Goal: Task Accomplishment & Management: Manage account settings

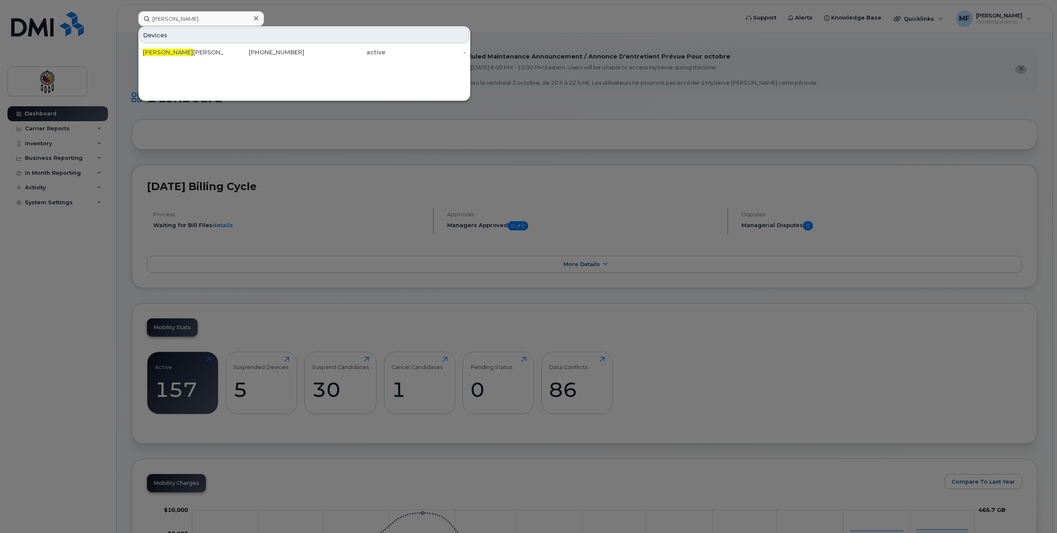
drag, startPoint x: 213, startPoint y: 20, endPoint x: 83, endPoint y: 20, distance: 130.0
click at [132, 20] on div "Graham Devices Graham Trudeau 705-282-7872 active -" at bounding box center [436, 18] width 609 height 15
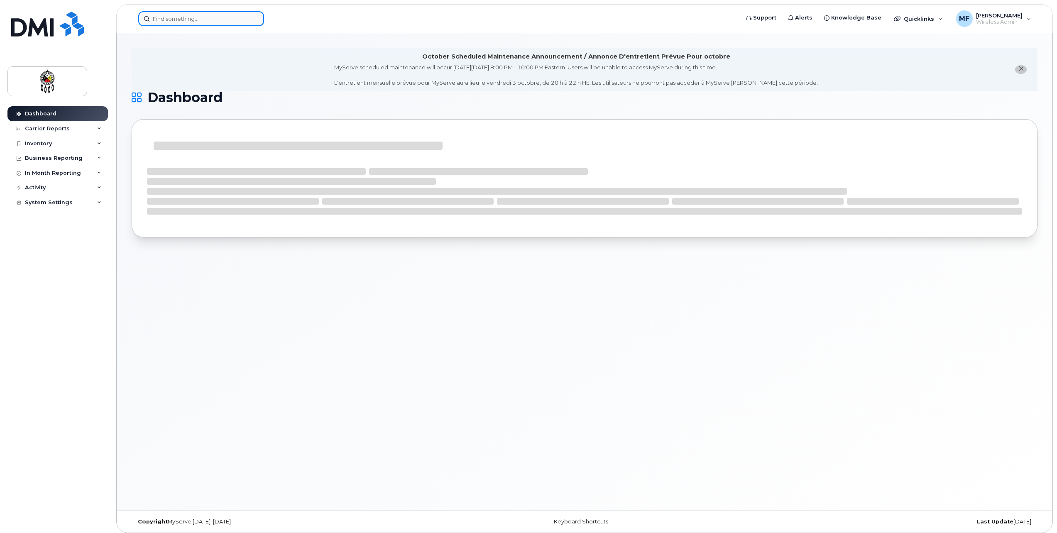
click at [217, 16] on input at bounding box center [201, 18] width 126 height 15
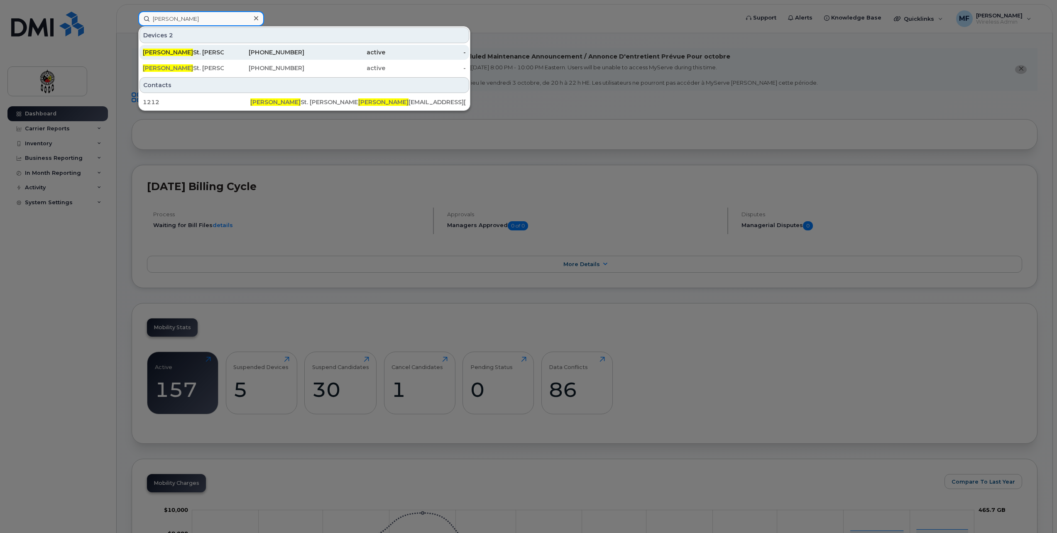
type input "Patti"
click at [269, 50] on div "249-377-5086" at bounding box center [264, 52] width 81 height 8
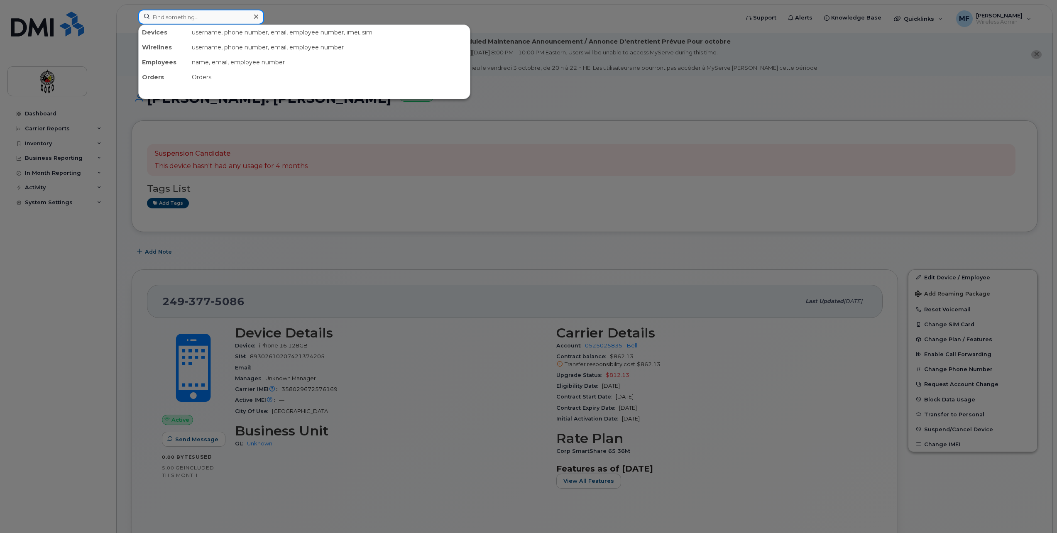
click at [166, 17] on input at bounding box center [201, 17] width 126 height 15
click at [776, 367] on div at bounding box center [528, 266] width 1057 height 533
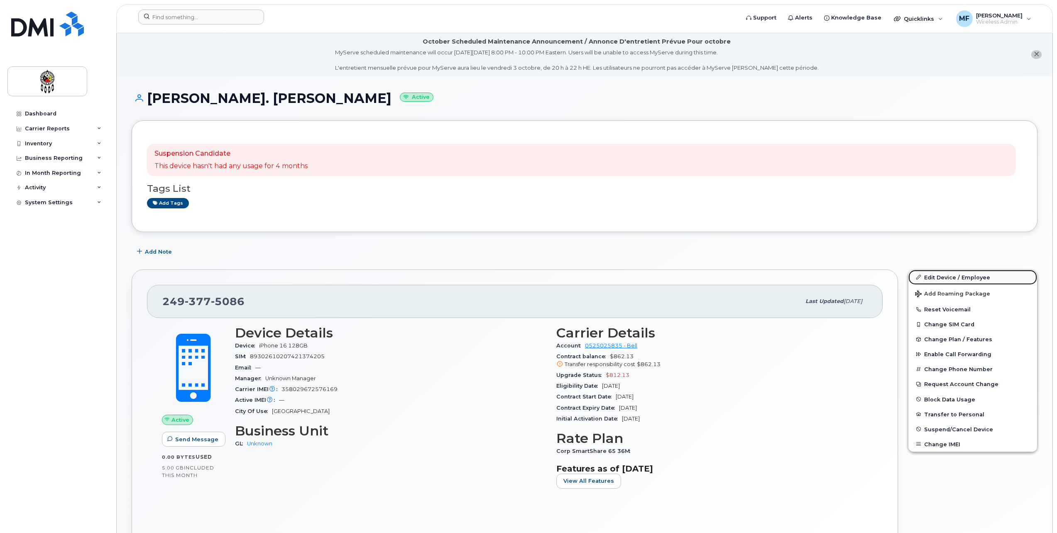
click at [964, 277] on link "Edit Device / Employee" at bounding box center [972, 277] width 129 height 15
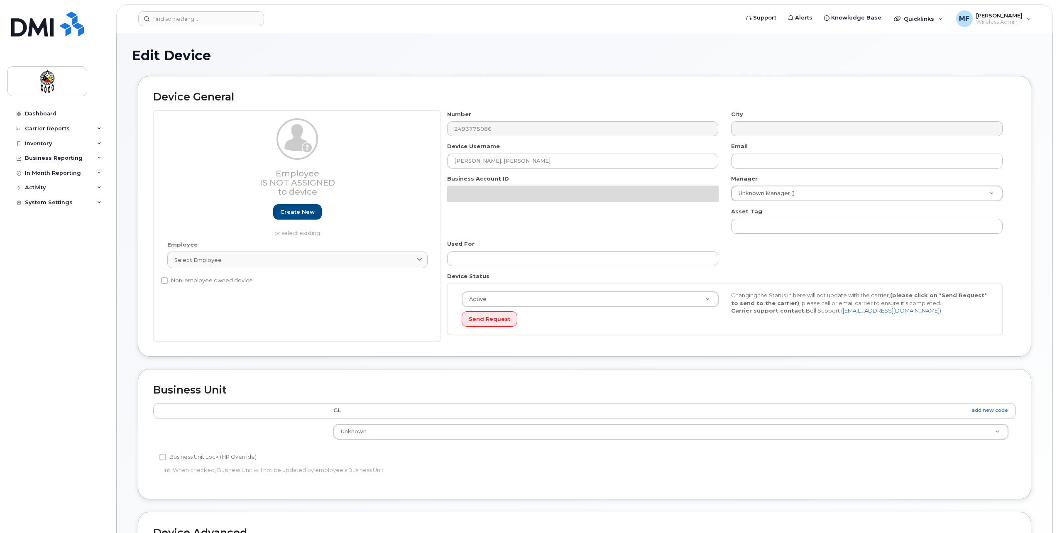
select select "651562"
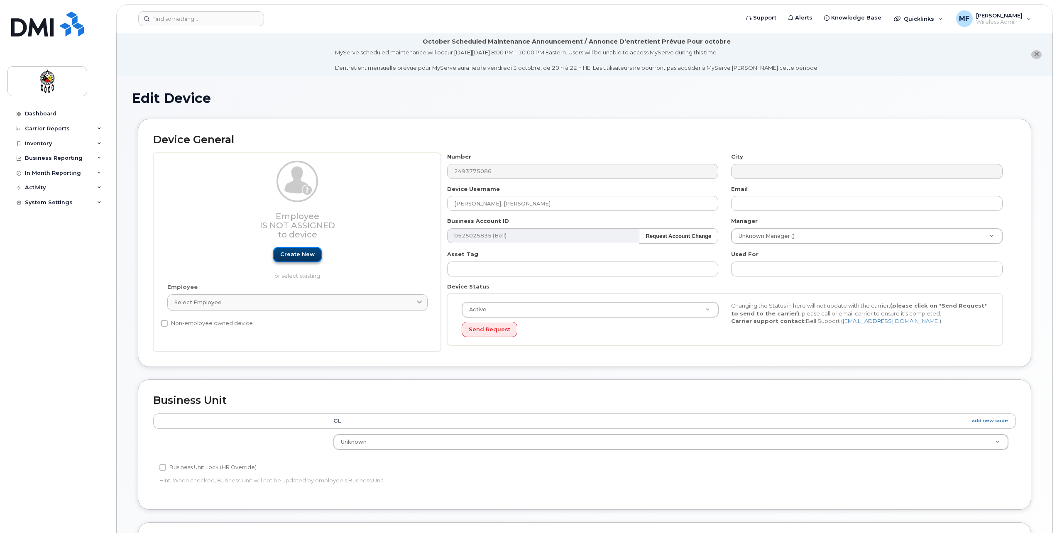
click at [294, 254] on link "Create new" at bounding box center [297, 254] width 49 height 15
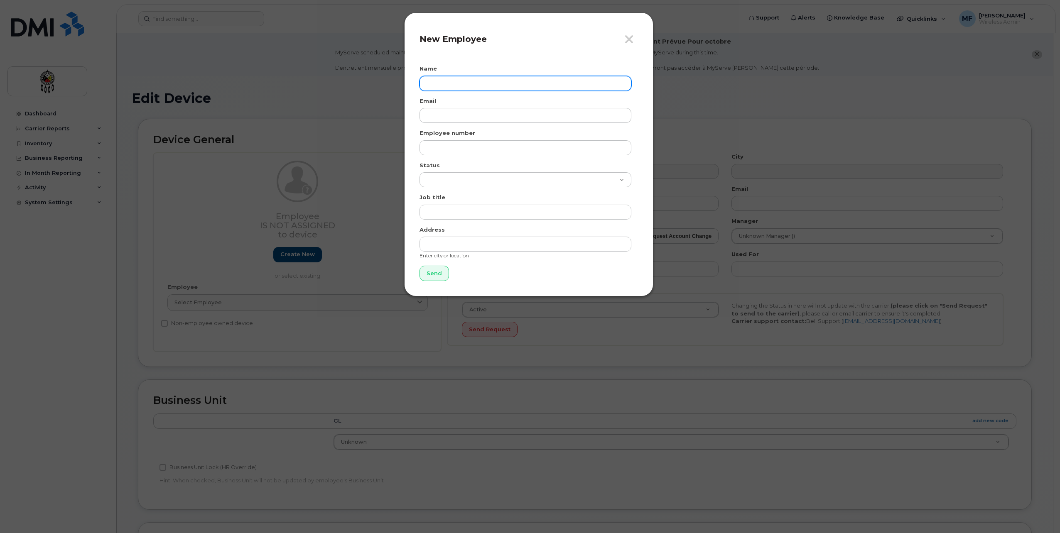
click at [470, 83] on input "text" at bounding box center [525, 83] width 212 height 15
type input "[PERSON_NAME]"
type input "L"
click at [633, 37] on icon "button" at bounding box center [629, 39] width 10 height 12
